Goal: Find specific page/section: Find specific page/section

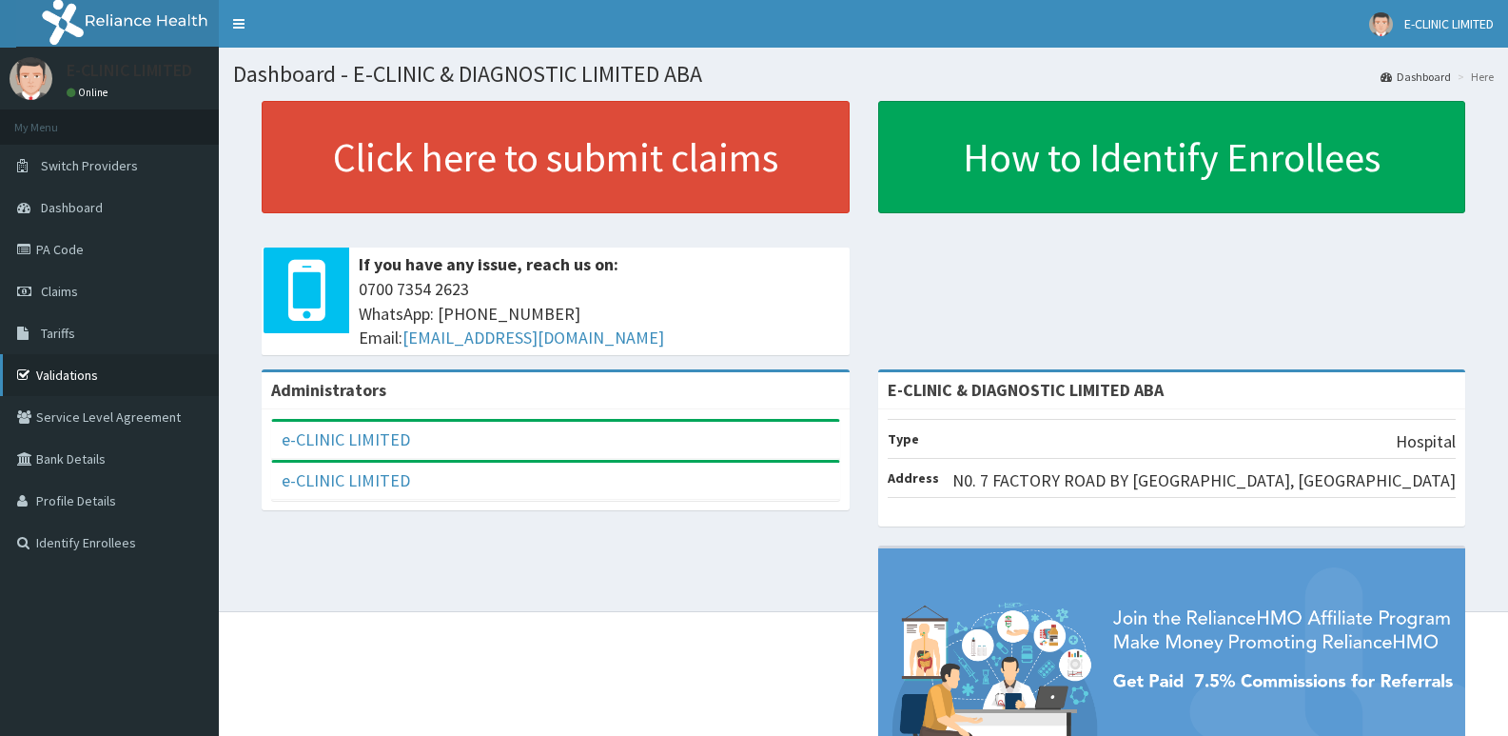
click at [77, 380] on link "Validations" at bounding box center [109, 375] width 219 height 42
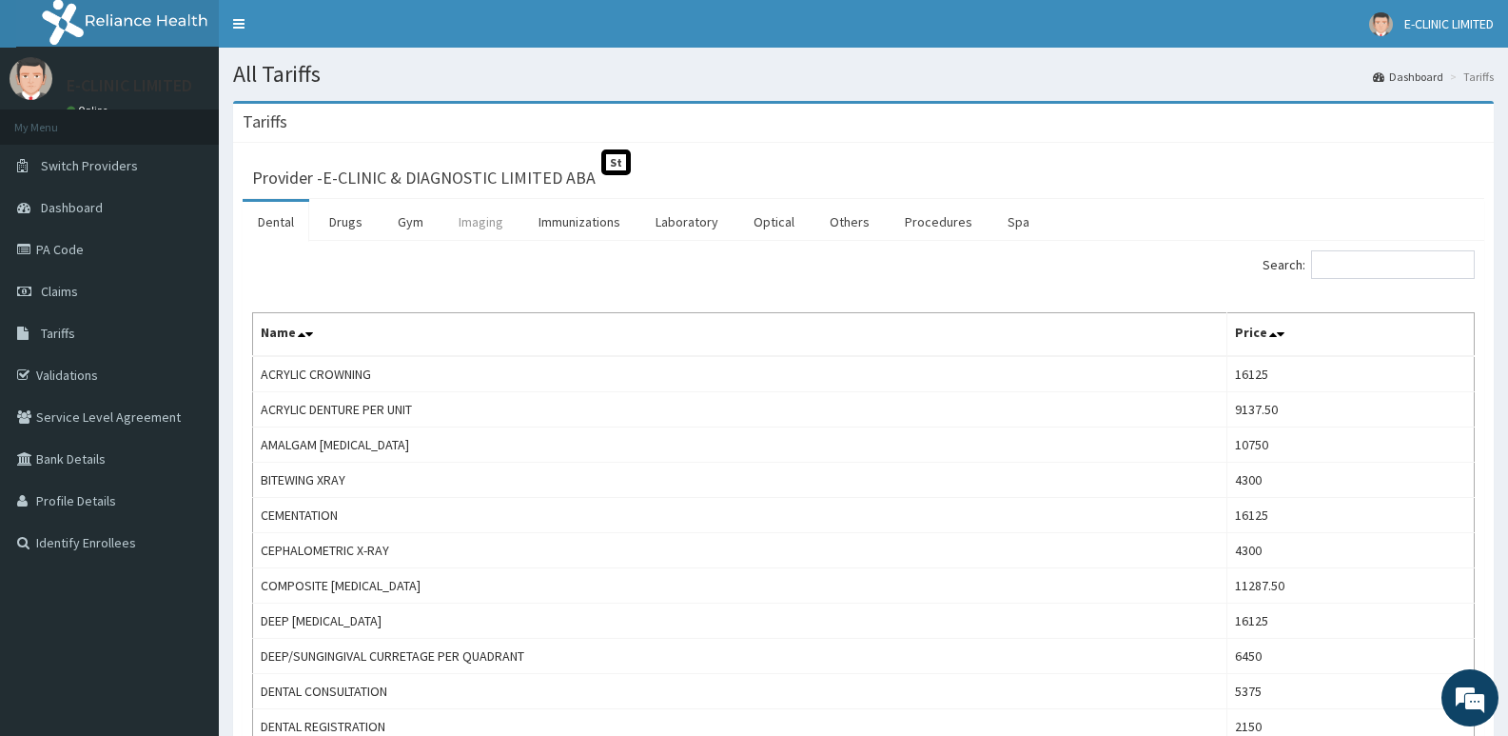
click at [471, 220] on link "Imaging" at bounding box center [480, 222] width 75 height 40
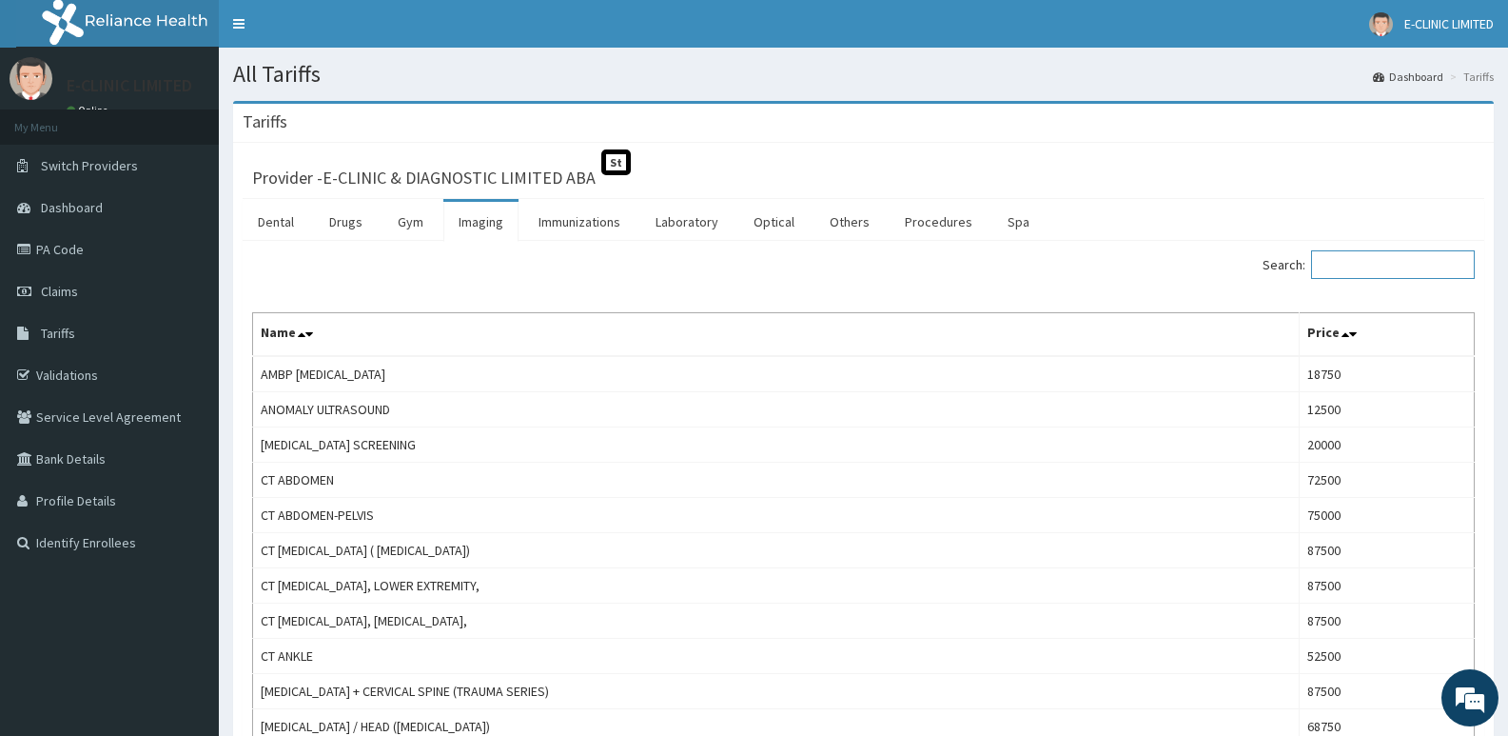
click at [1359, 269] on input "Search:" at bounding box center [1393, 264] width 164 height 29
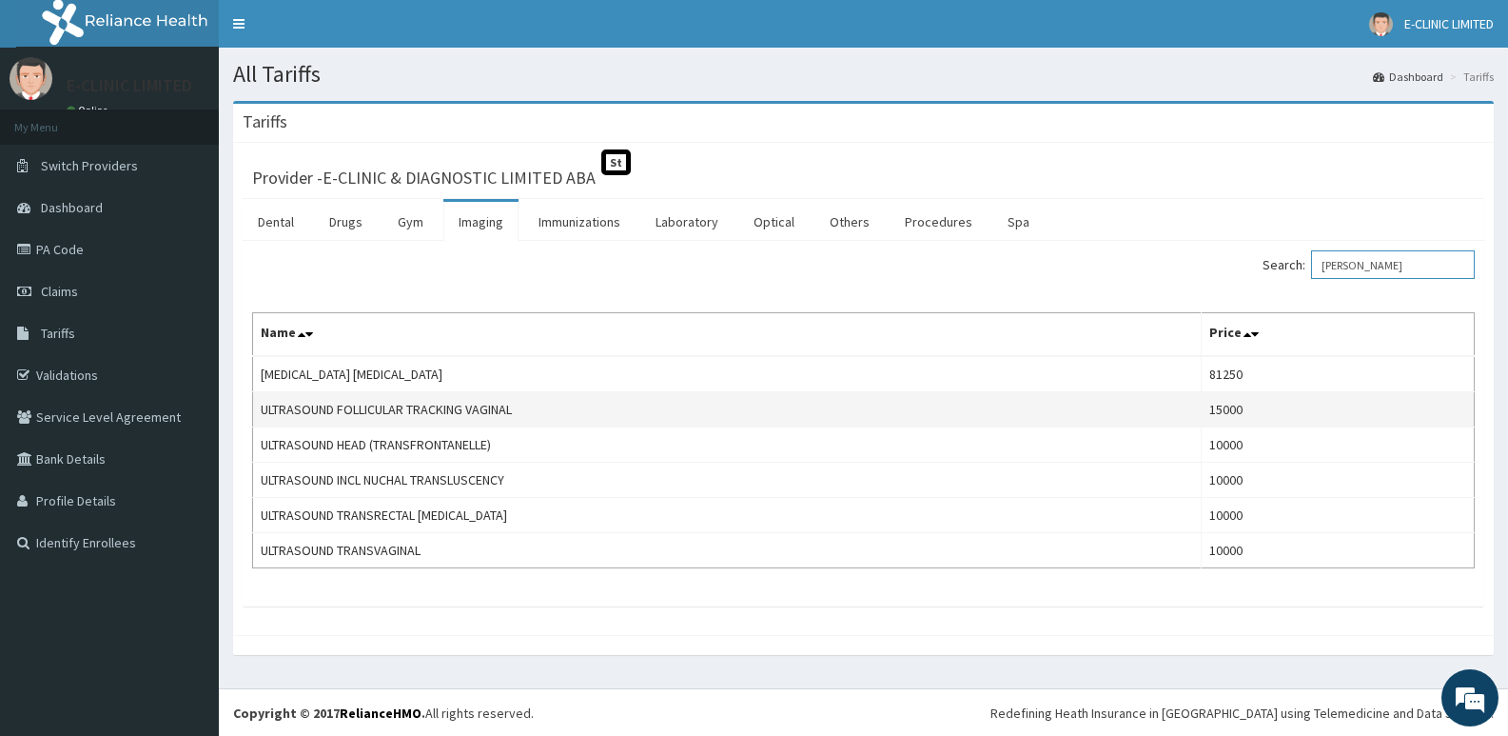
scroll to position [1, 0]
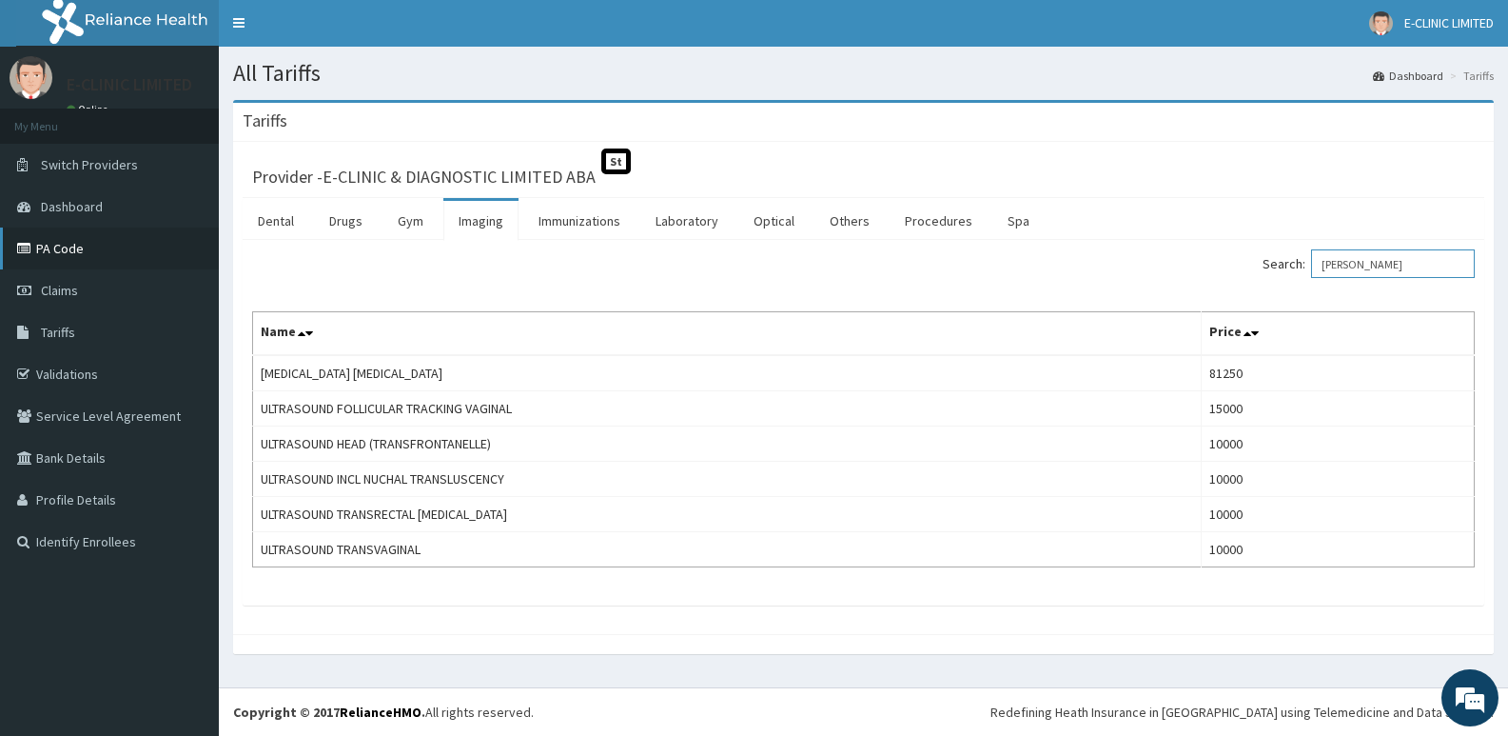
type input "tran"
click at [81, 256] on link "PA Code" at bounding box center [109, 248] width 219 height 42
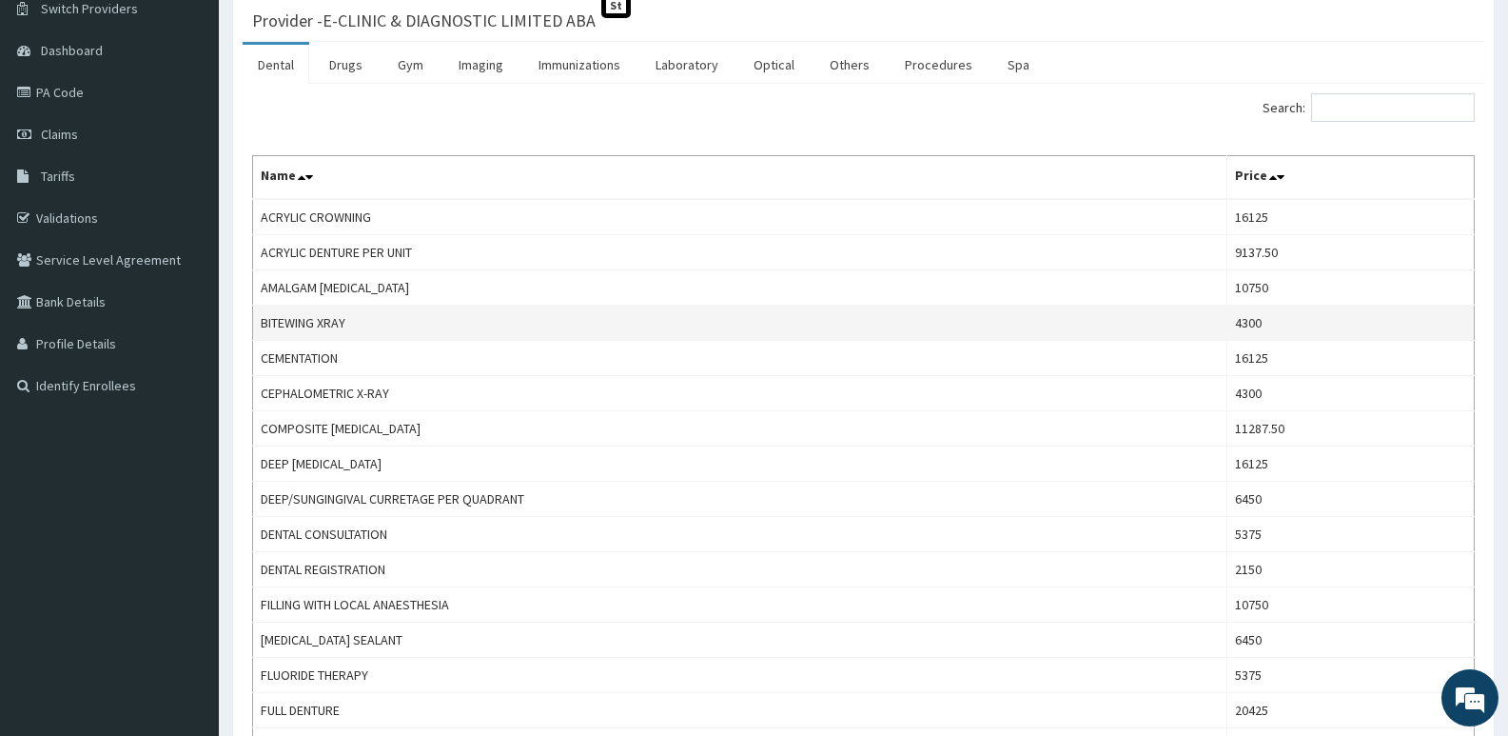
scroll to position [190, 0]
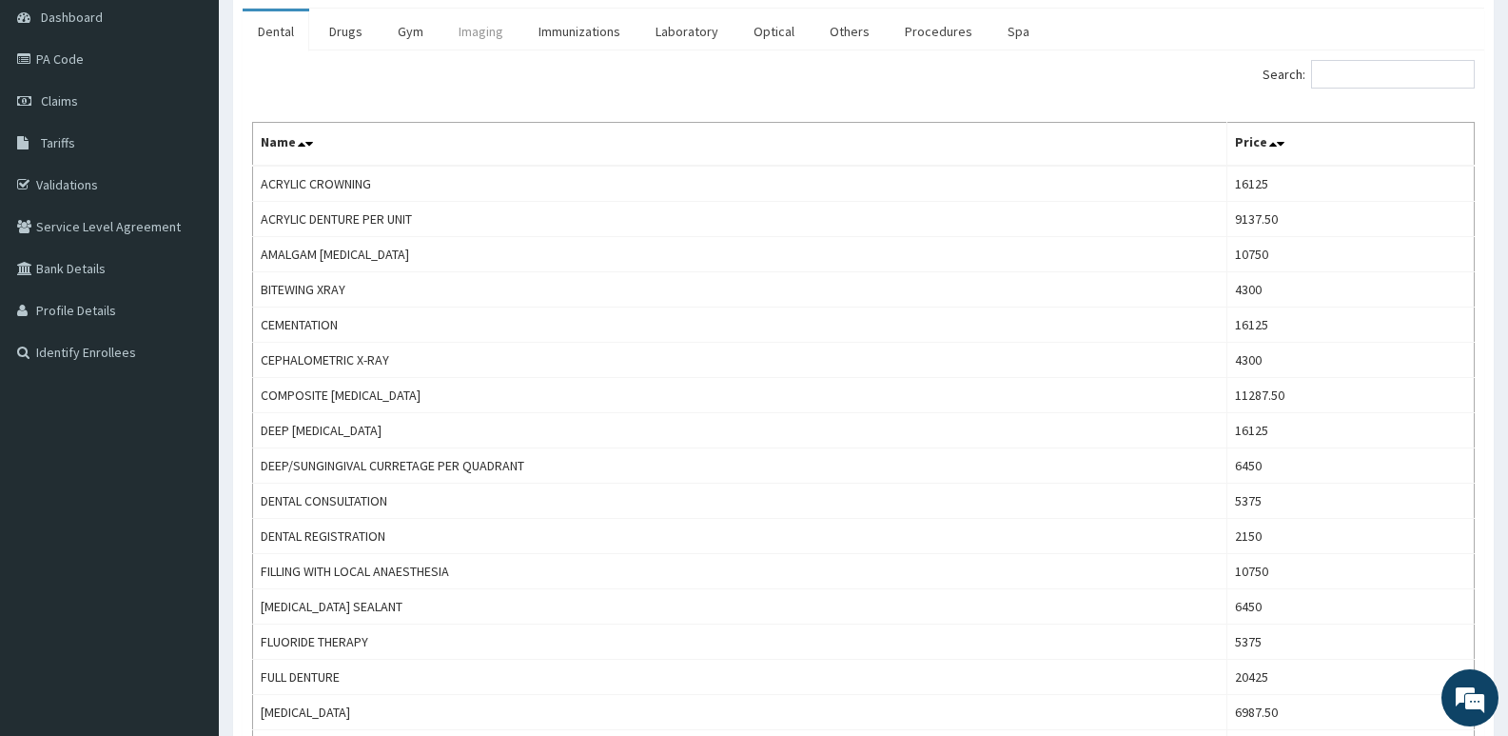
click at [469, 33] on link "Imaging" at bounding box center [480, 31] width 75 height 40
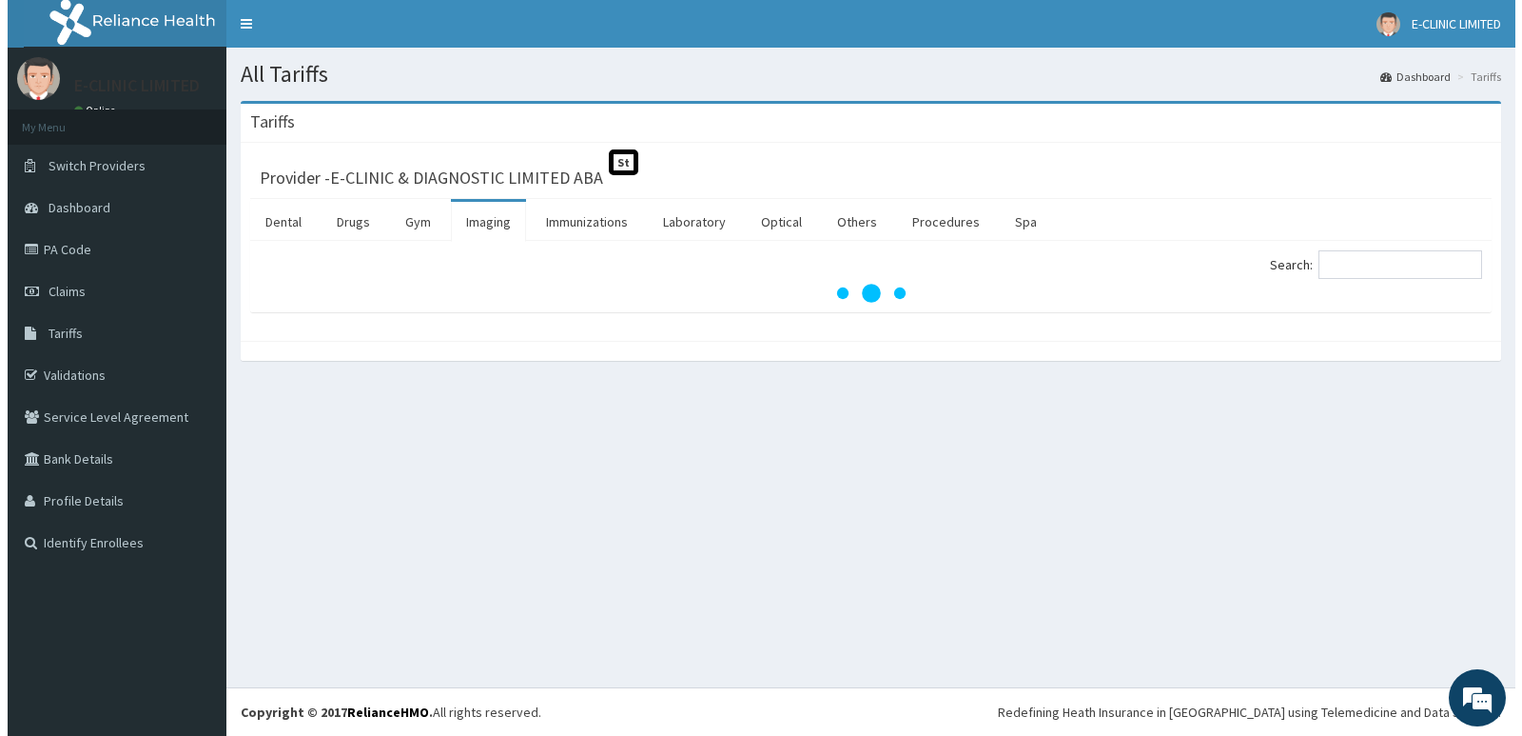
scroll to position [0, 0]
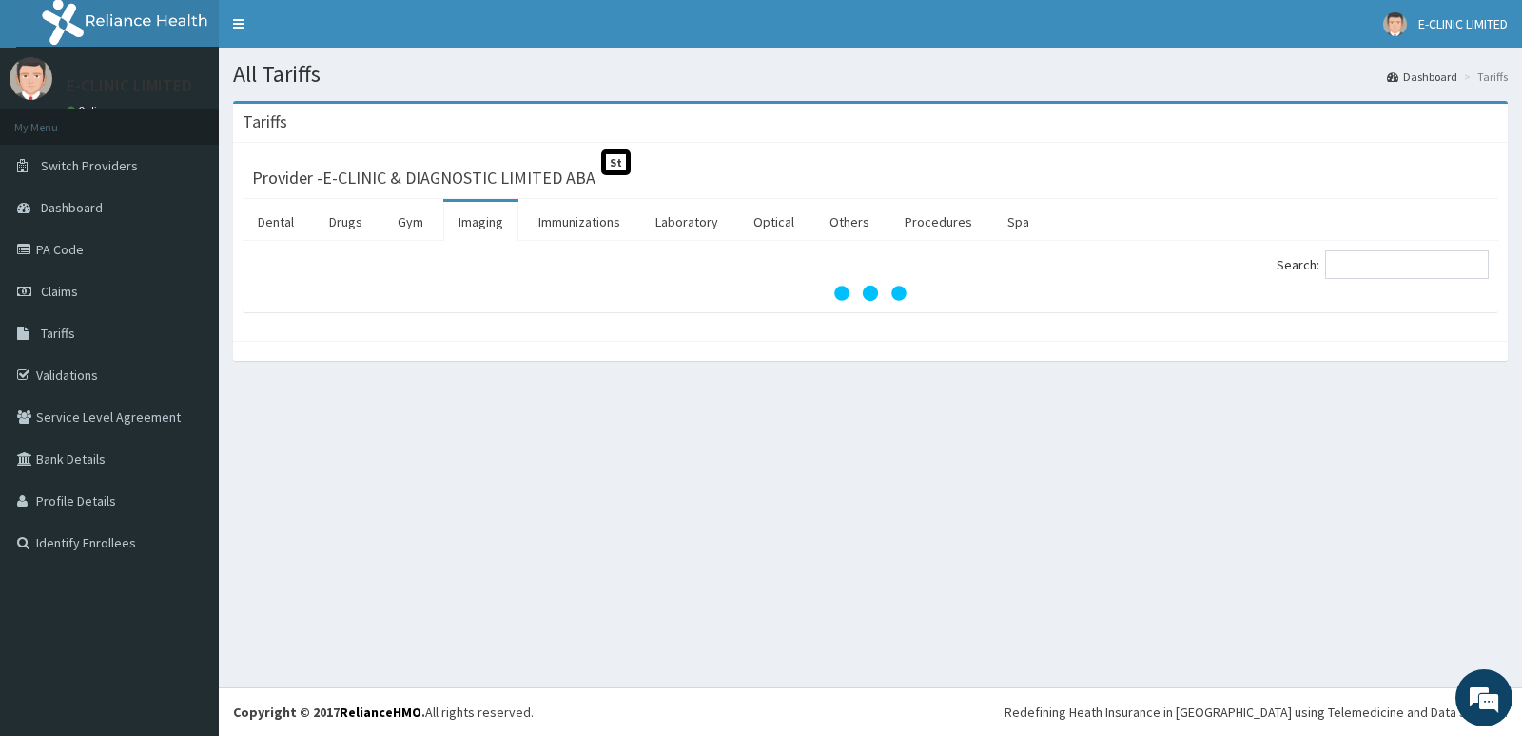
click at [1380, 243] on div "Dental Drugs Gym Imaging Immunizations Laboratory Optical Others Procedures Spa…" at bounding box center [871, 255] width 1256 height 113
drag, startPoint x: 1402, startPoint y: 314, endPoint x: 1402, endPoint y: 272, distance: 41.9
click at [1402, 306] on div "Provider - E-CLINIC & DIAGNOSTIC LIMITED ABA St Dental Drugs Gym Imaging Immuni…" at bounding box center [870, 242] width 1275 height 198
click at [1402, 272] on input "Search:" at bounding box center [1407, 264] width 164 height 29
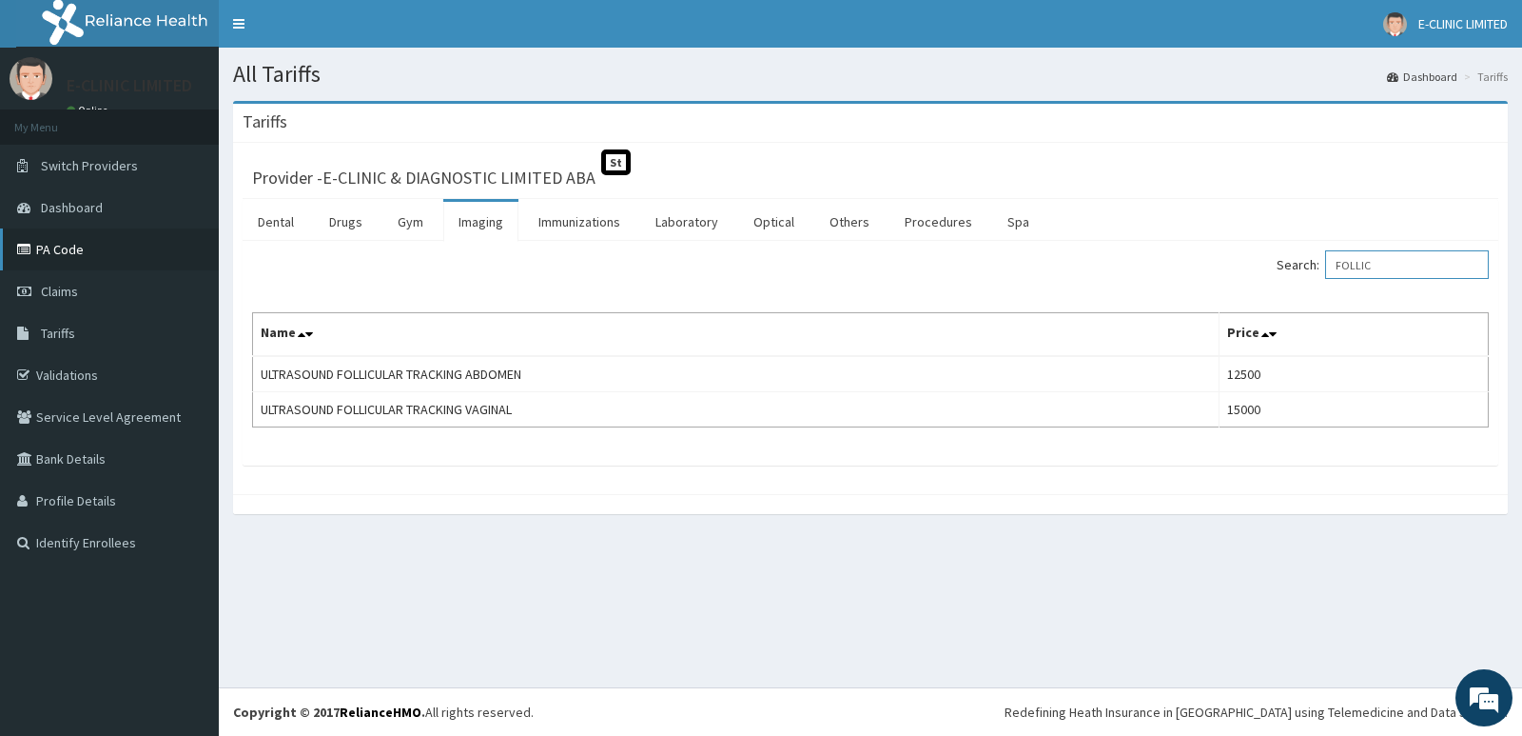
type input "FOLLIC"
click at [26, 246] on icon at bounding box center [26, 249] width 19 height 13
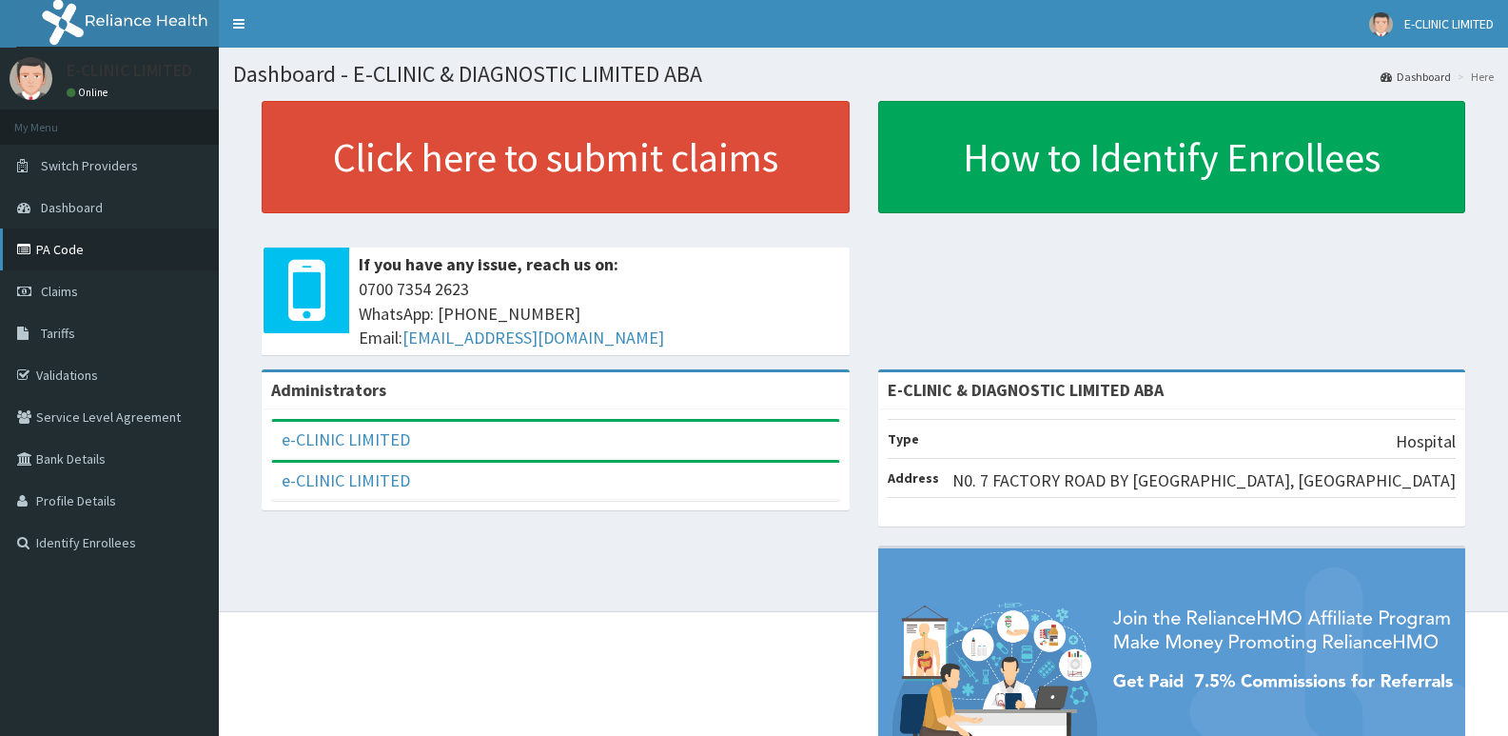
click at [22, 244] on icon at bounding box center [26, 249] width 19 height 13
click at [97, 265] on link "PA Code" at bounding box center [109, 249] width 219 height 42
click at [119, 244] on link "PA Code" at bounding box center [109, 249] width 219 height 42
